Goal: Information Seeking & Learning: Learn about a topic

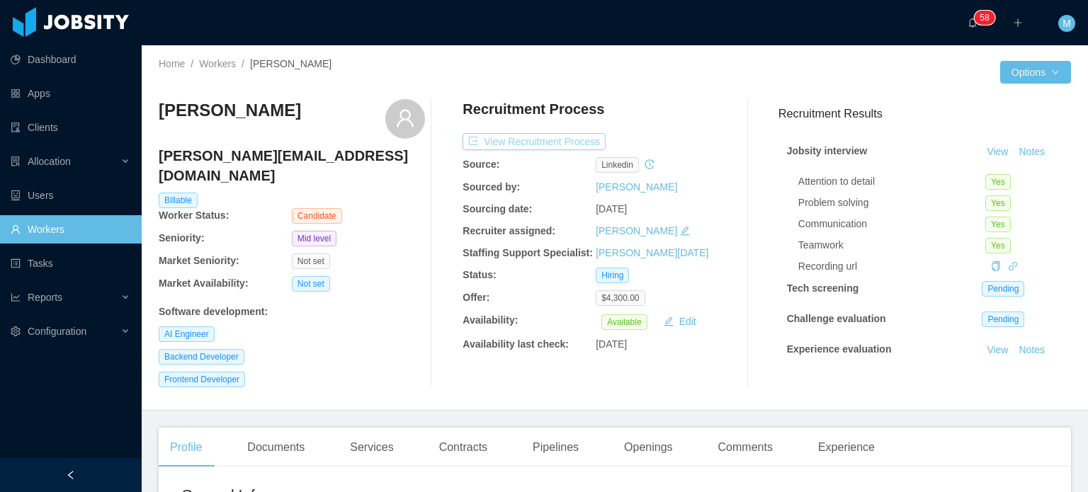
click at [567, 145] on button "View Recruitment Process" at bounding box center [534, 141] width 143 height 17
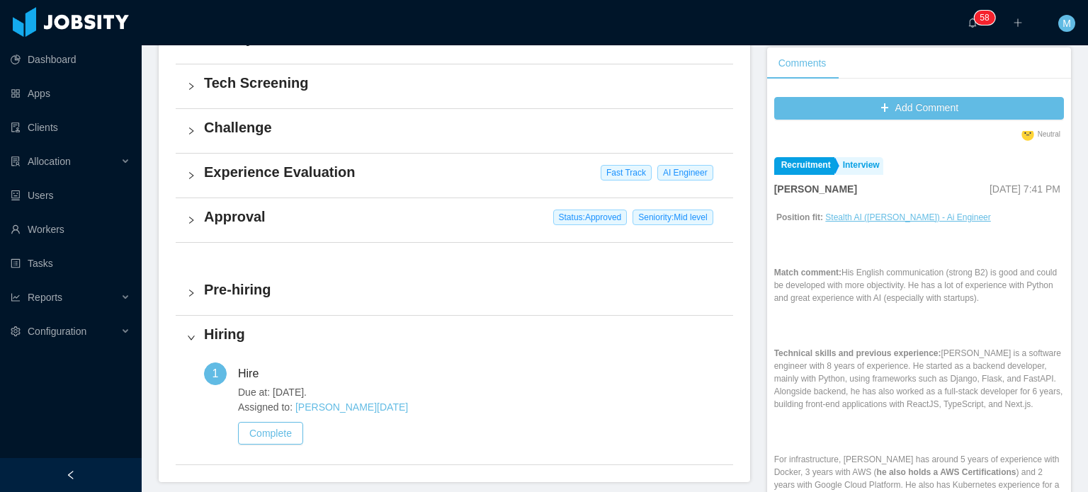
scroll to position [1388, 0]
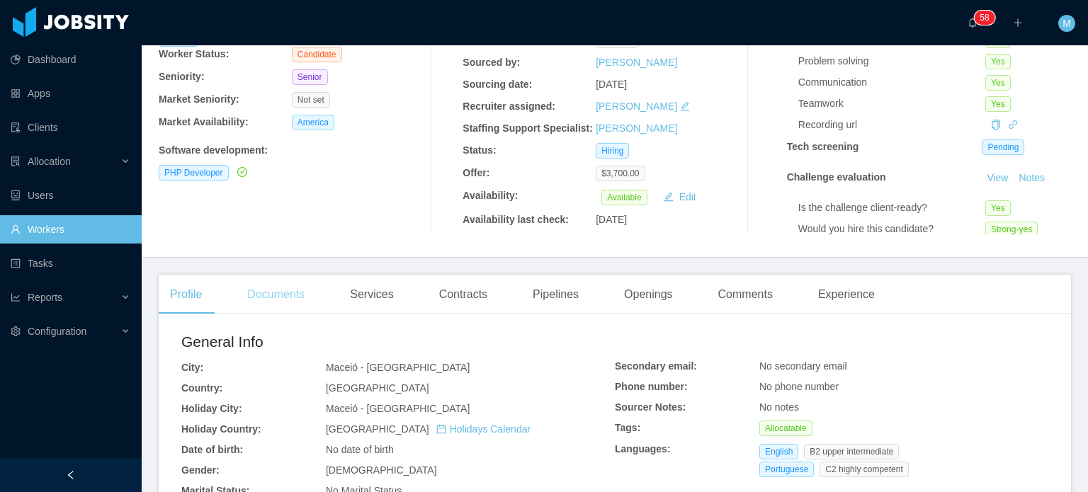
click at [289, 280] on div "Documents" at bounding box center [276, 295] width 80 height 40
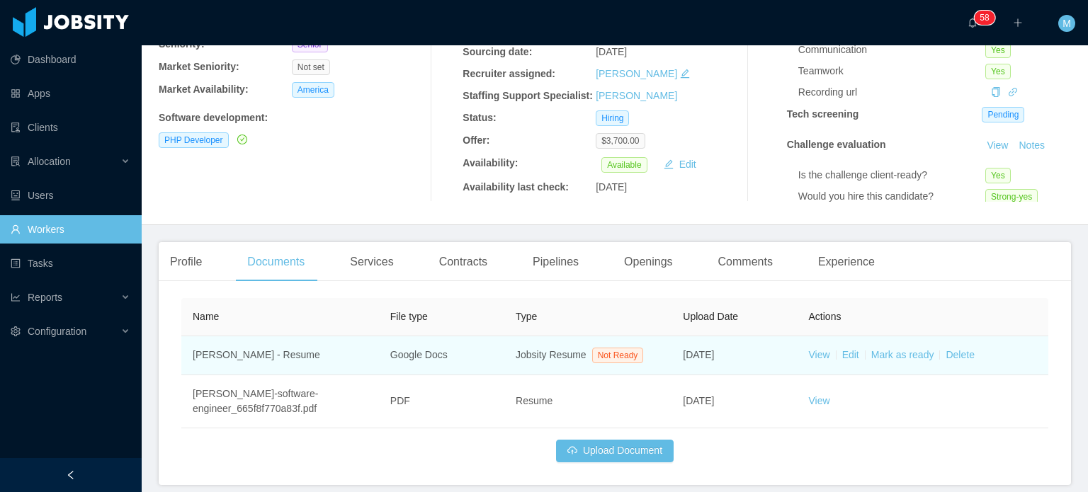
scroll to position [232, 0]
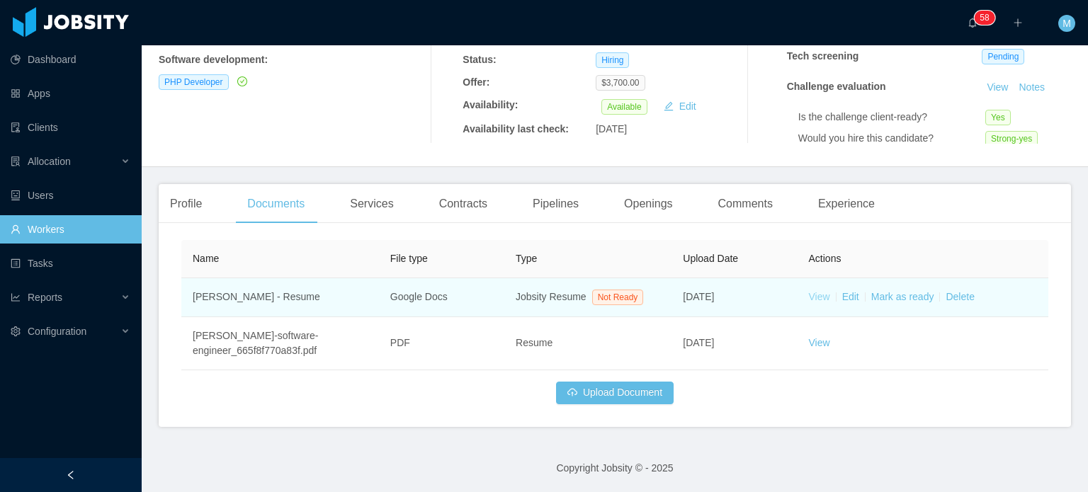
click at [811, 300] on link "View" at bounding box center [819, 296] width 21 height 11
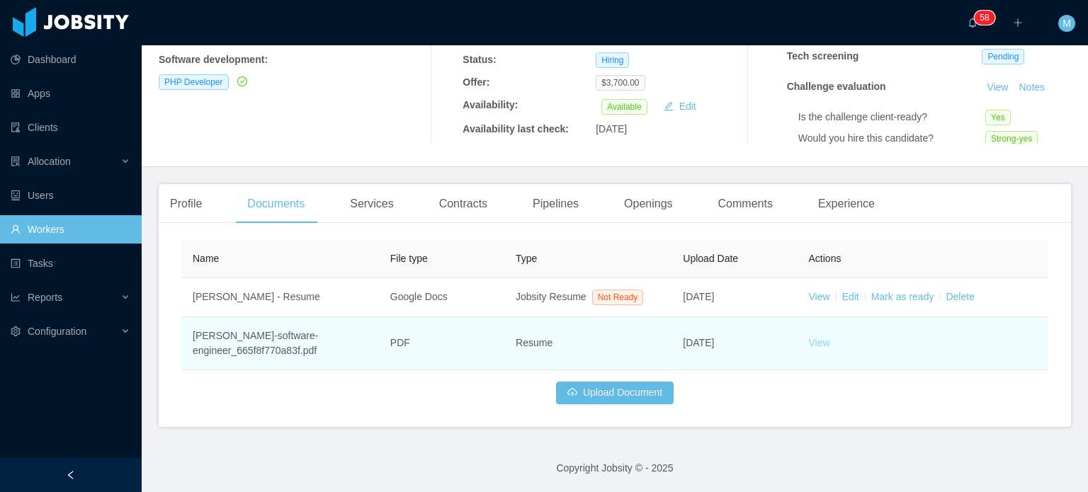
click at [816, 347] on link "View" at bounding box center [819, 342] width 21 height 11
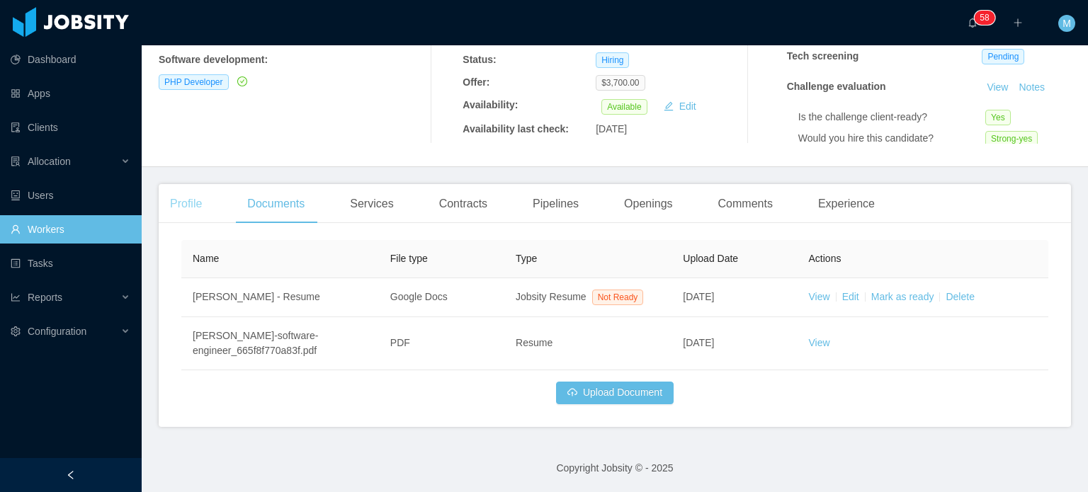
click at [192, 201] on div "Profile" at bounding box center [186, 204] width 55 height 40
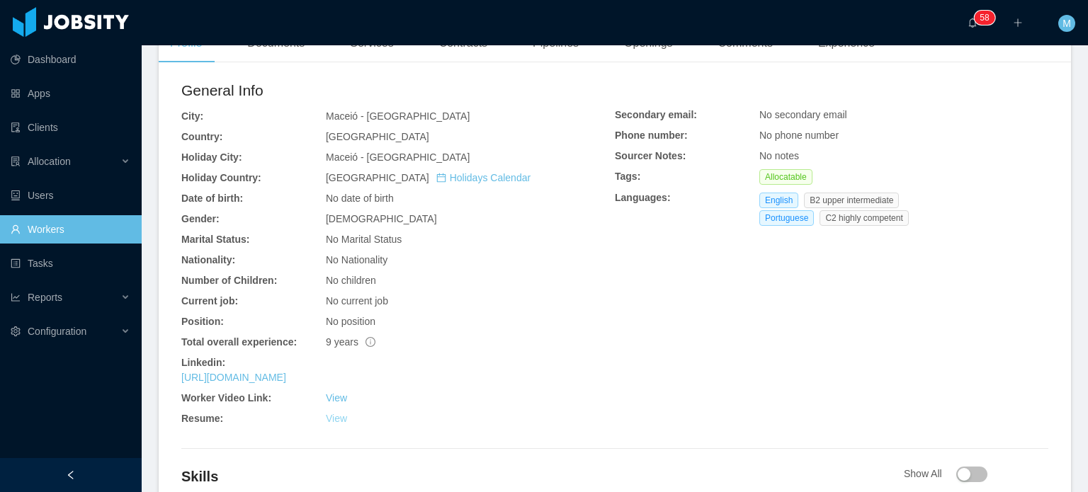
scroll to position [516, 0]
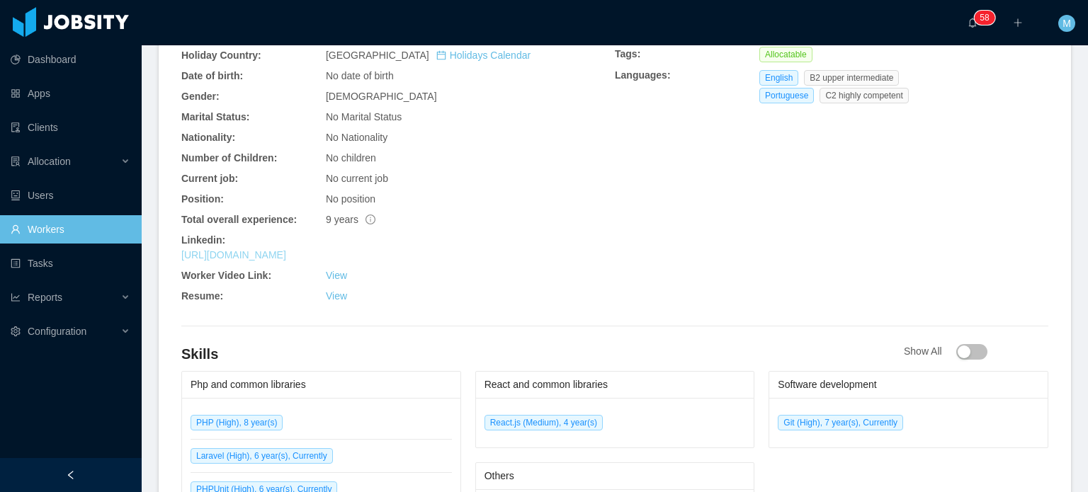
click at [286, 254] on link "https://www.linkedin.com/in/davigsilva" at bounding box center [233, 254] width 105 height 11
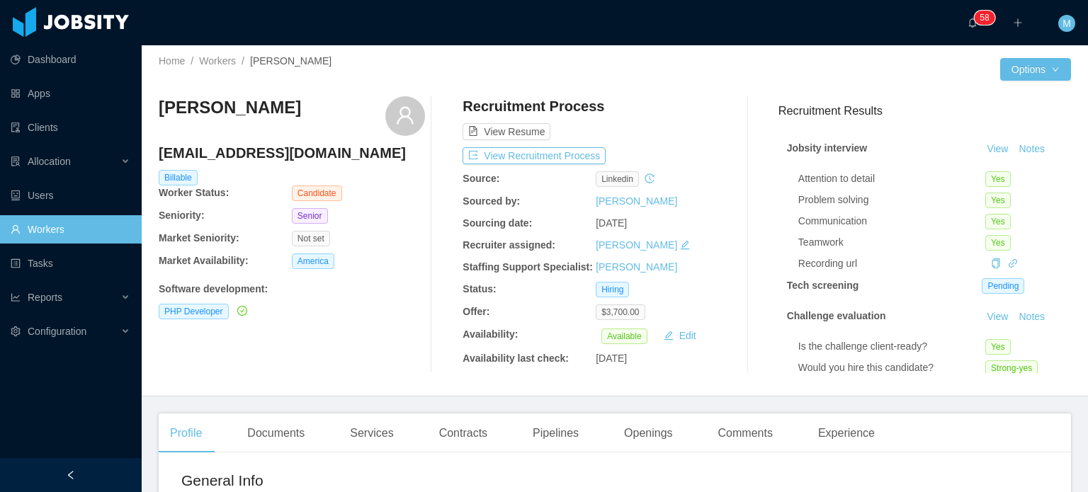
scroll to position [0, 0]
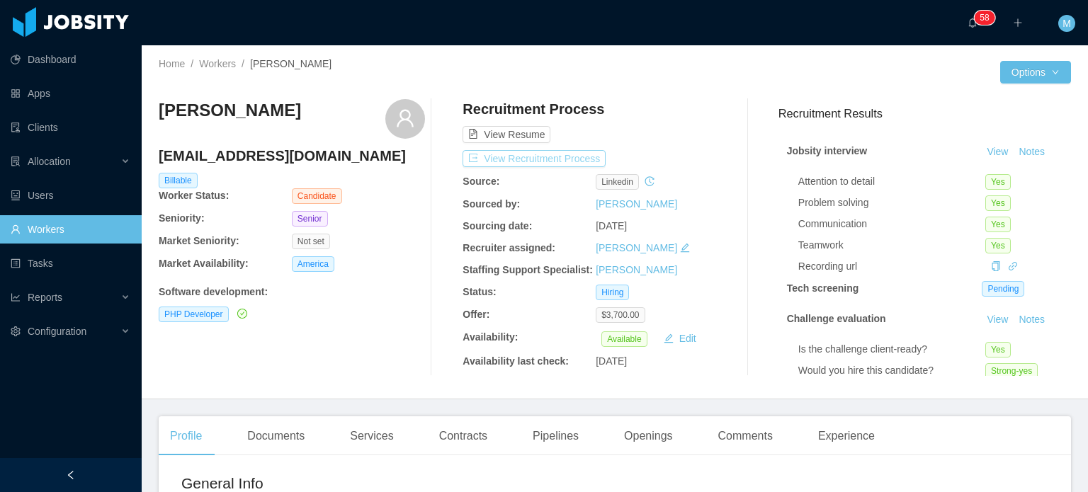
click at [546, 152] on button "View Recruitment Process" at bounding box center [534, 158] width 143 height 17
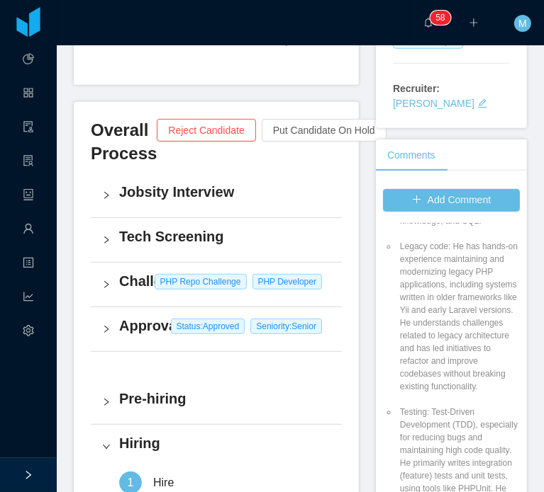
scroll to position [2134, 0]
